Goal: Transaction & Acquisition: Purchase product/service

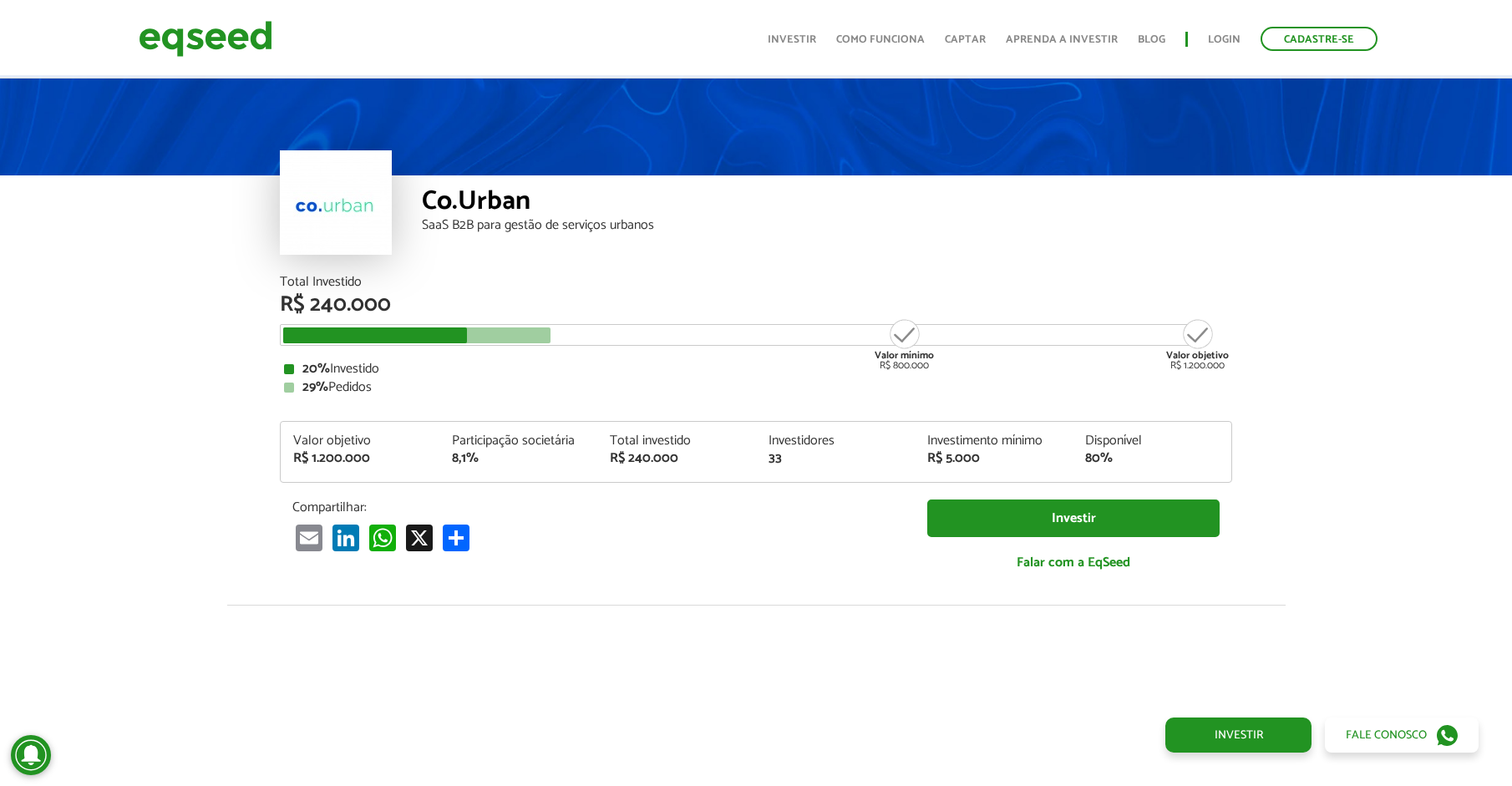
scroll to position [2338, 0]
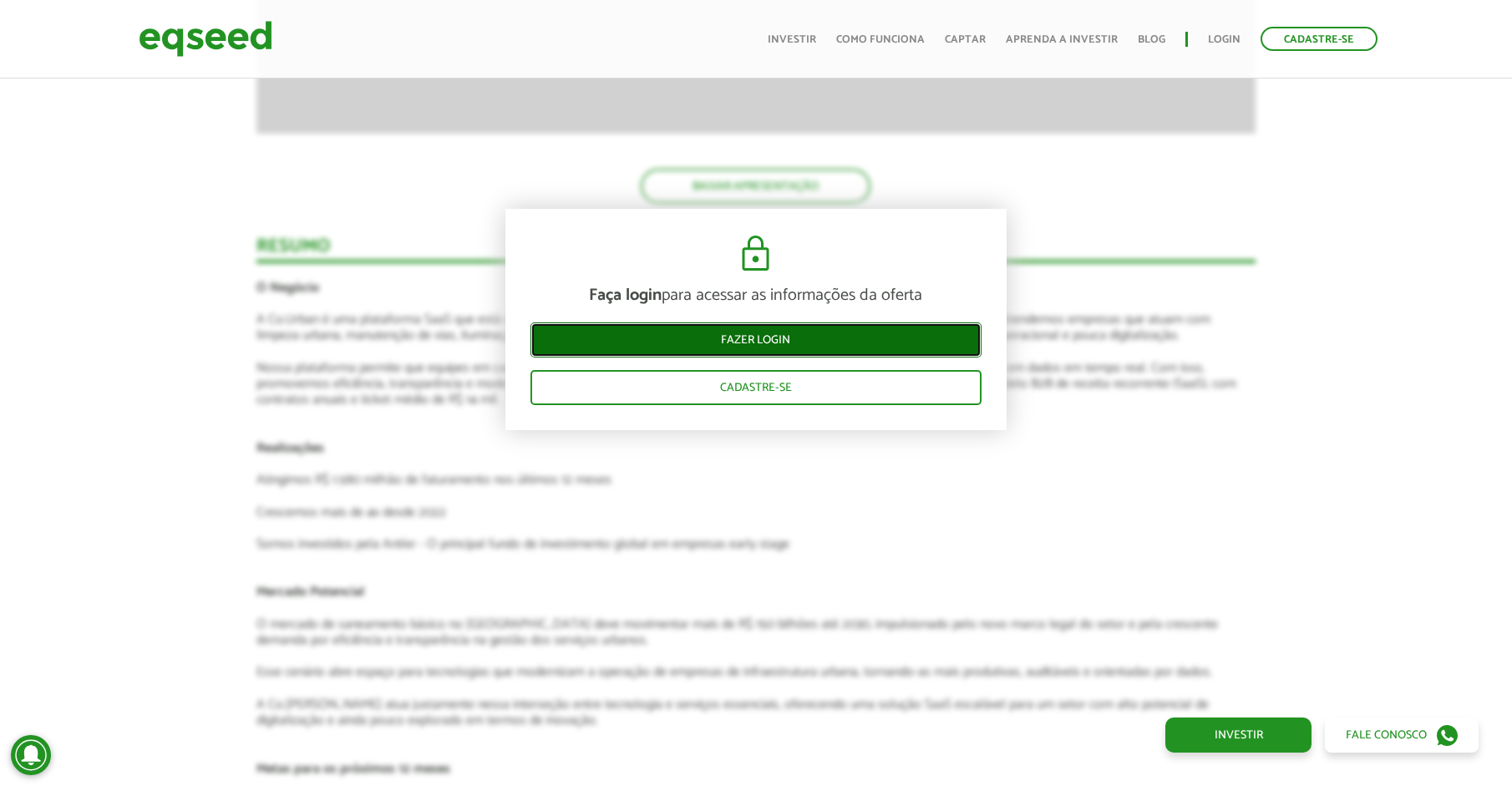
click at [573, 332] on link "Fazer login" at bounding box center [756, 339] width 451 height 35
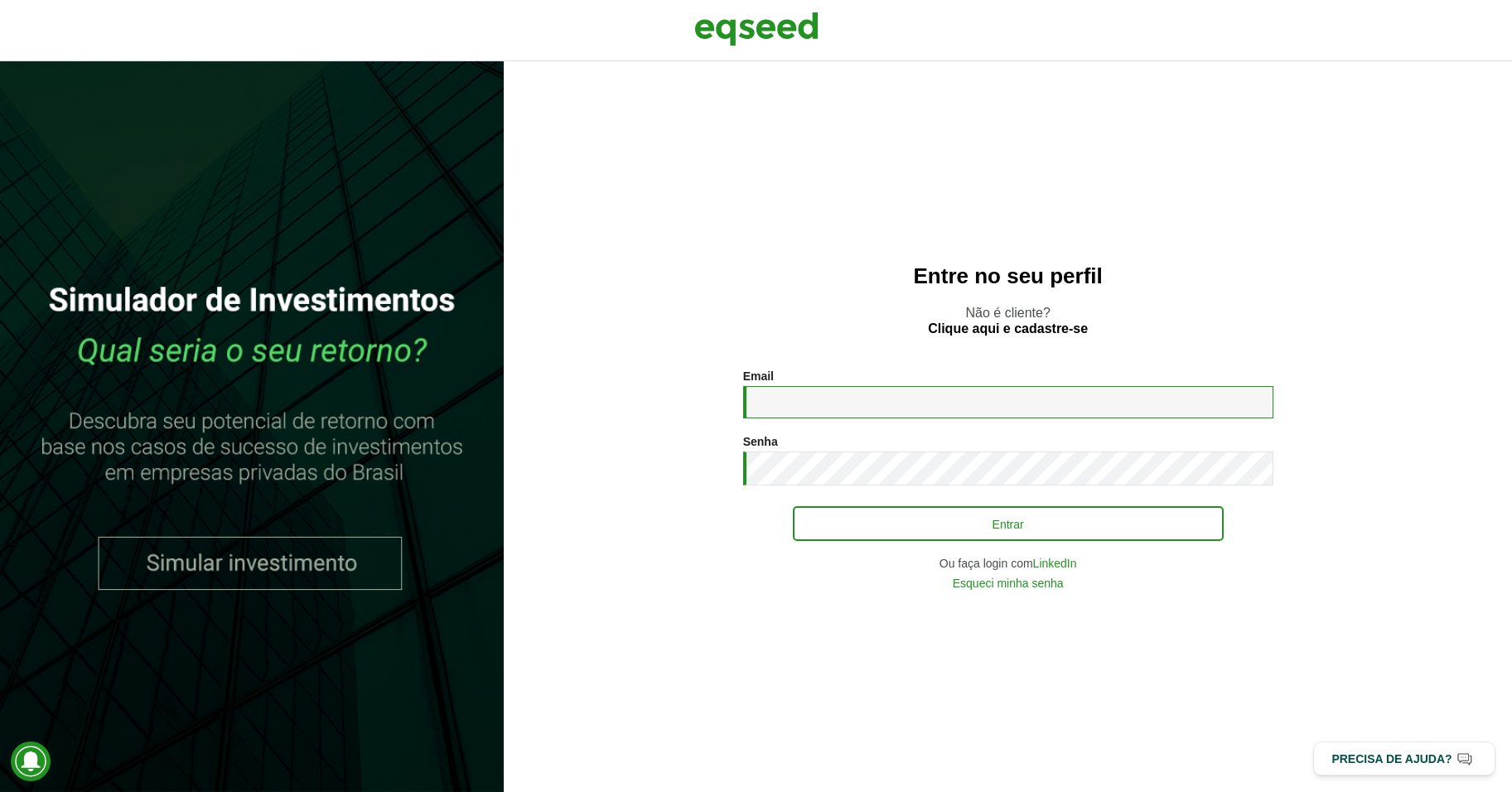
type input "**********"
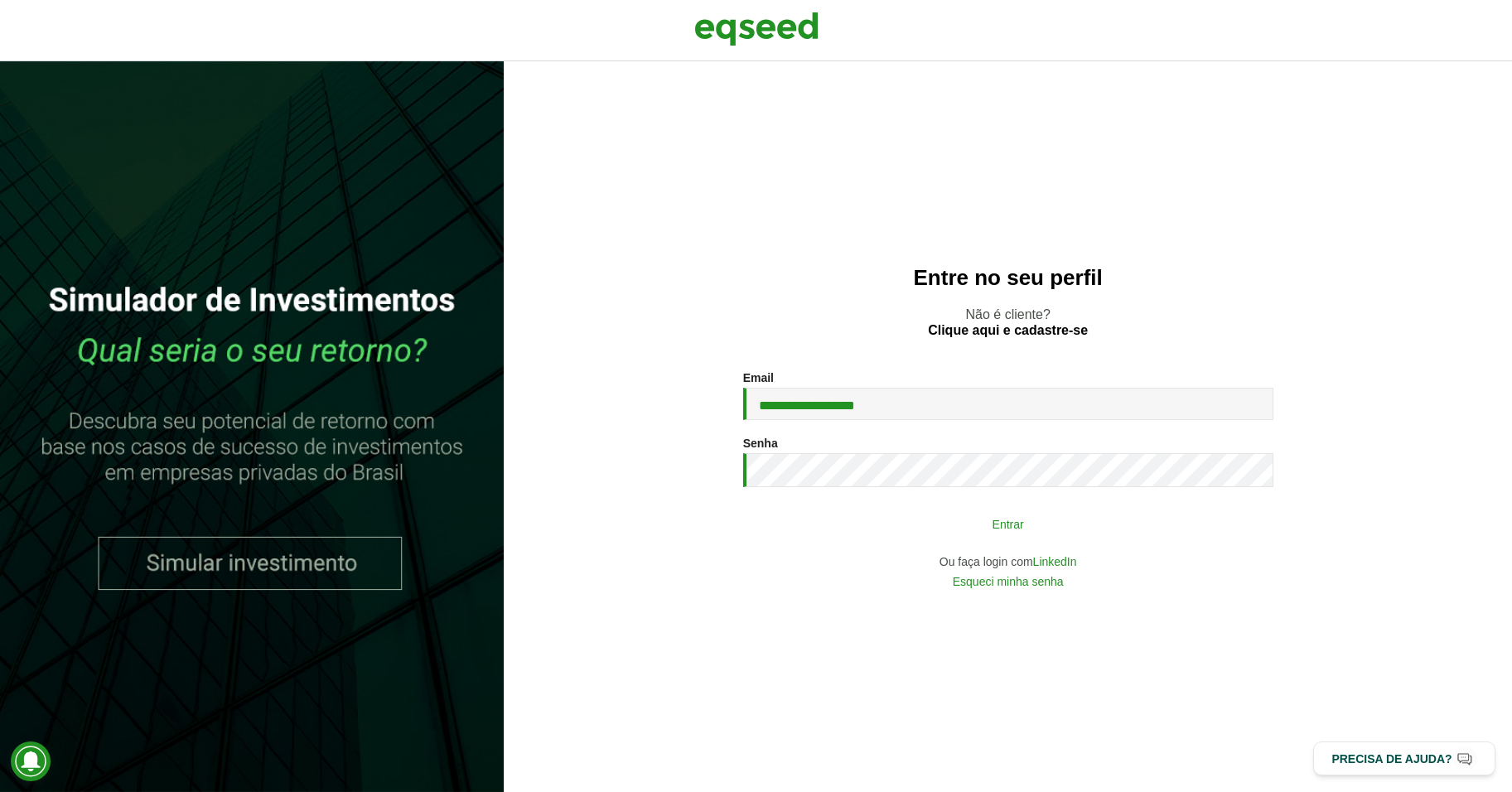
click at [889, 528] on button "Entrar" at bounding box center [1008, 523] width 431 height 31
